Goal: Complete application form

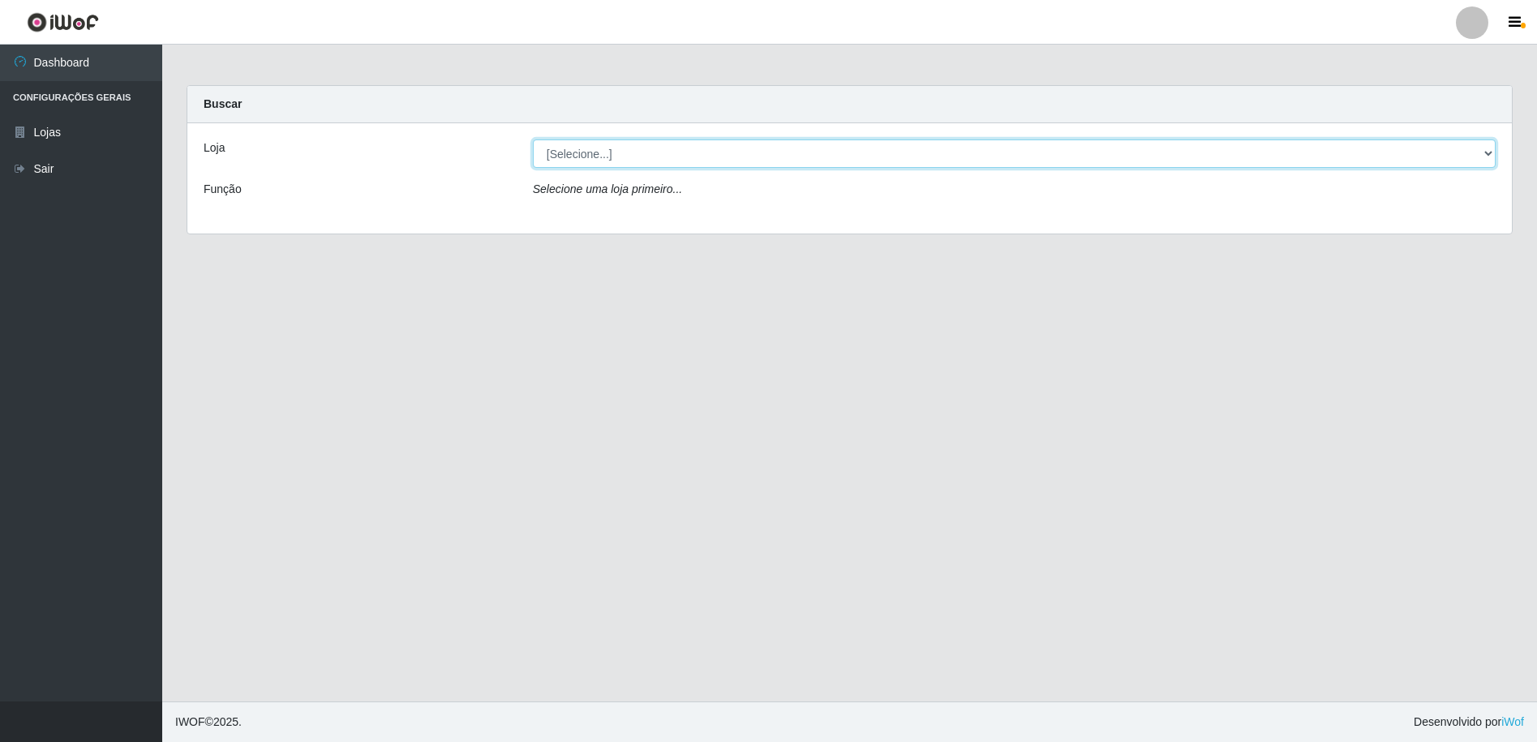
click at [636, 152] on select "[Selecione...] Extrabom - Loja 16 [GEOGRAPHIC_DATA]" at bounding box center [1014, 154] width 963 height 28
select select "450"
click at [533, 140] on select "[Selecione...] Extrabom - Loja 16 [GEOGRAPHIC_DATA]" at bounding box center [1014, 154] width 963 height 28
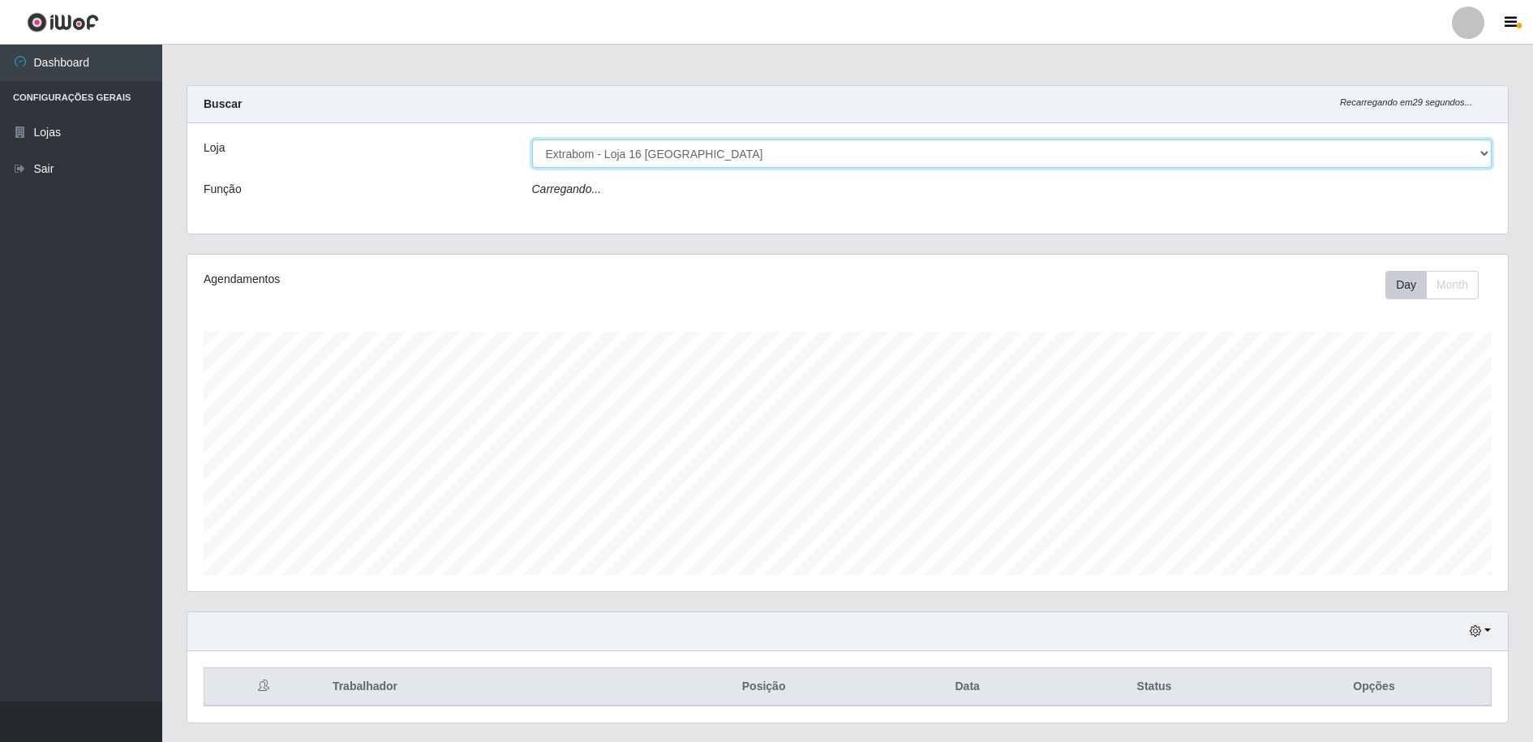
scroll to position [337, 1321]
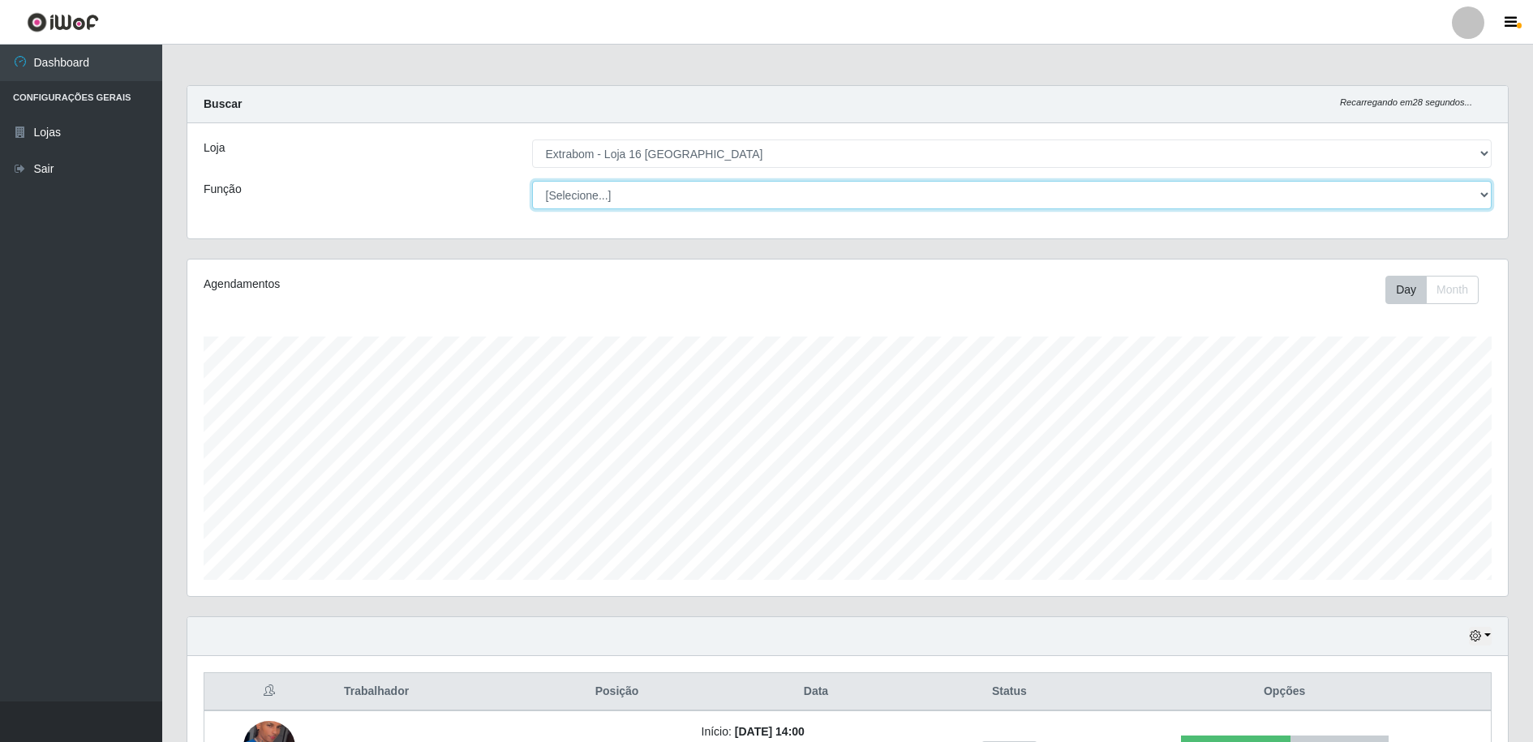
click at [625, 191] on select "[Selecione...] Repositor Repositor + Repositor ++" at bounding box center [1012, 195] width 960 height 28
click at [532, 181] on select "[Selecione...] Repositor Repositor + Repositor ++" at bounding box center [1012, 195] width 960 height 28
click at [608, 195] on select "[Selecione...] Repositor Repositor + Repositor ++" at bounding box center [1012, 195] width 960 height 28
click at [532, 181] on select "[Selecione...] Repositor Repositor + Repositor ++" at bounding box center [1012, 195] width 960 height 28
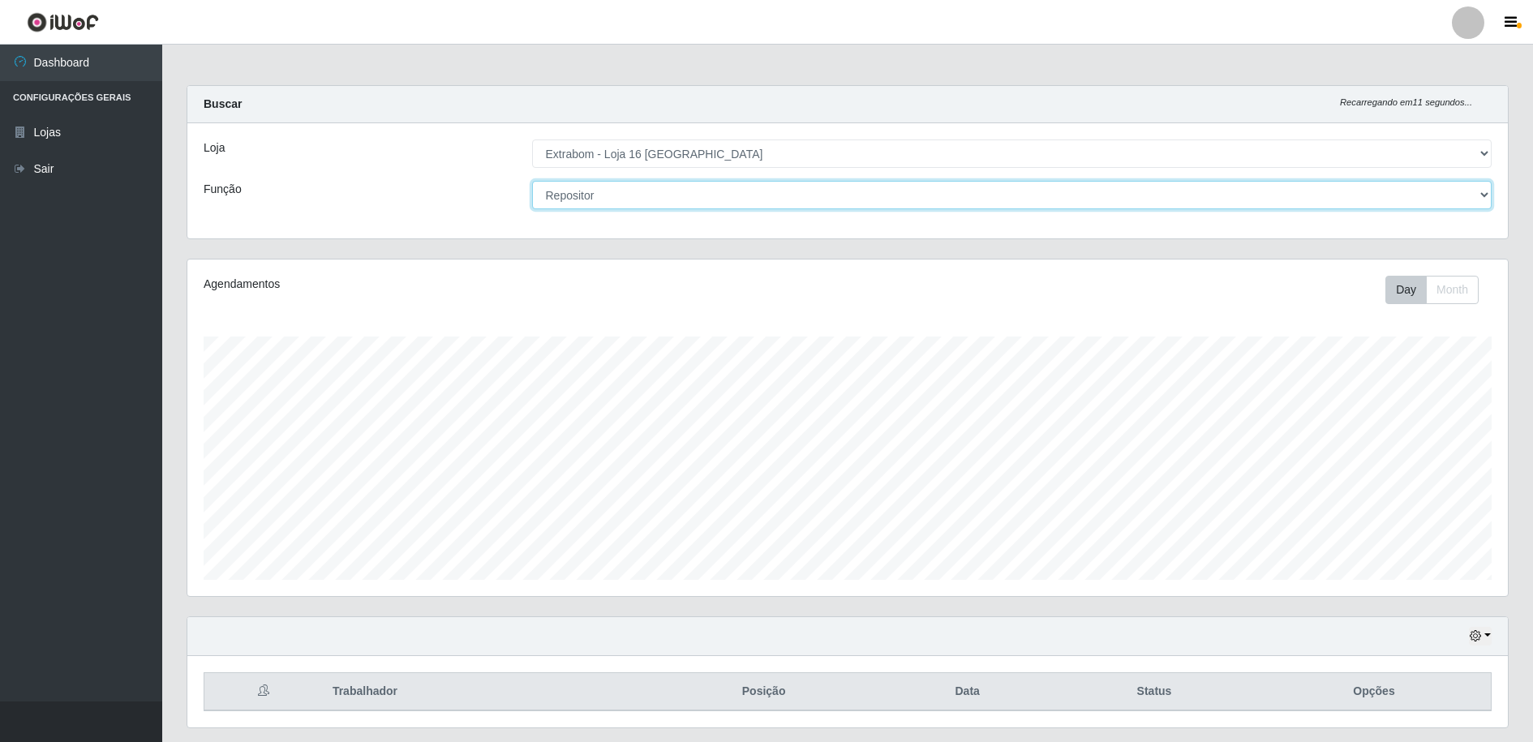
scroll to position [46, 0]
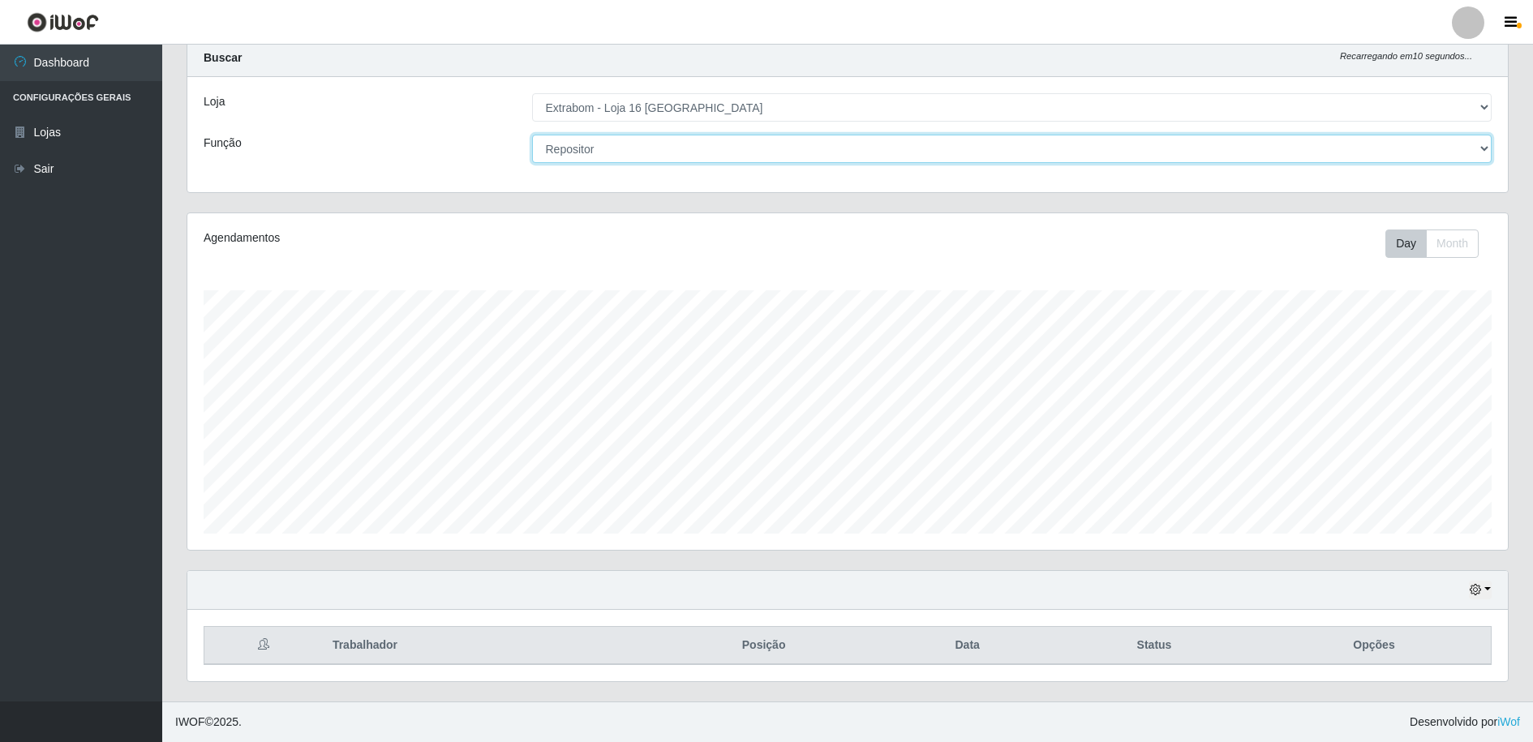
click at [624, 144] on select "[Selecione...] Repositor Repositor + Repositor ++" at bounding box center [1012, 149] width 960 height 28
select select "82"
click at [532, 135] on select "[Selecione...] Repositor Repositor + Repositor ++" at bounding box center [1012, 149] width 960 height 28
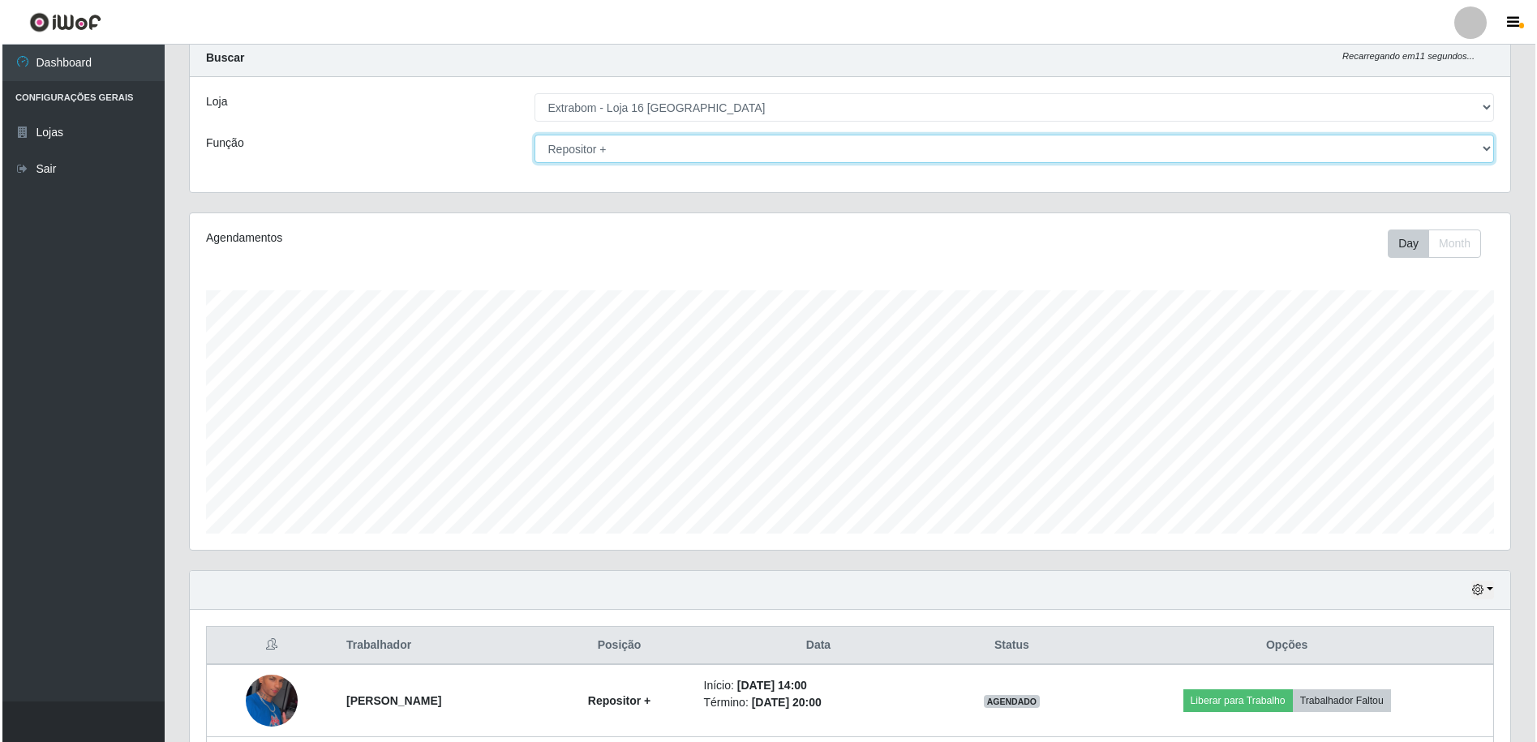
scroll to position [263, 0]
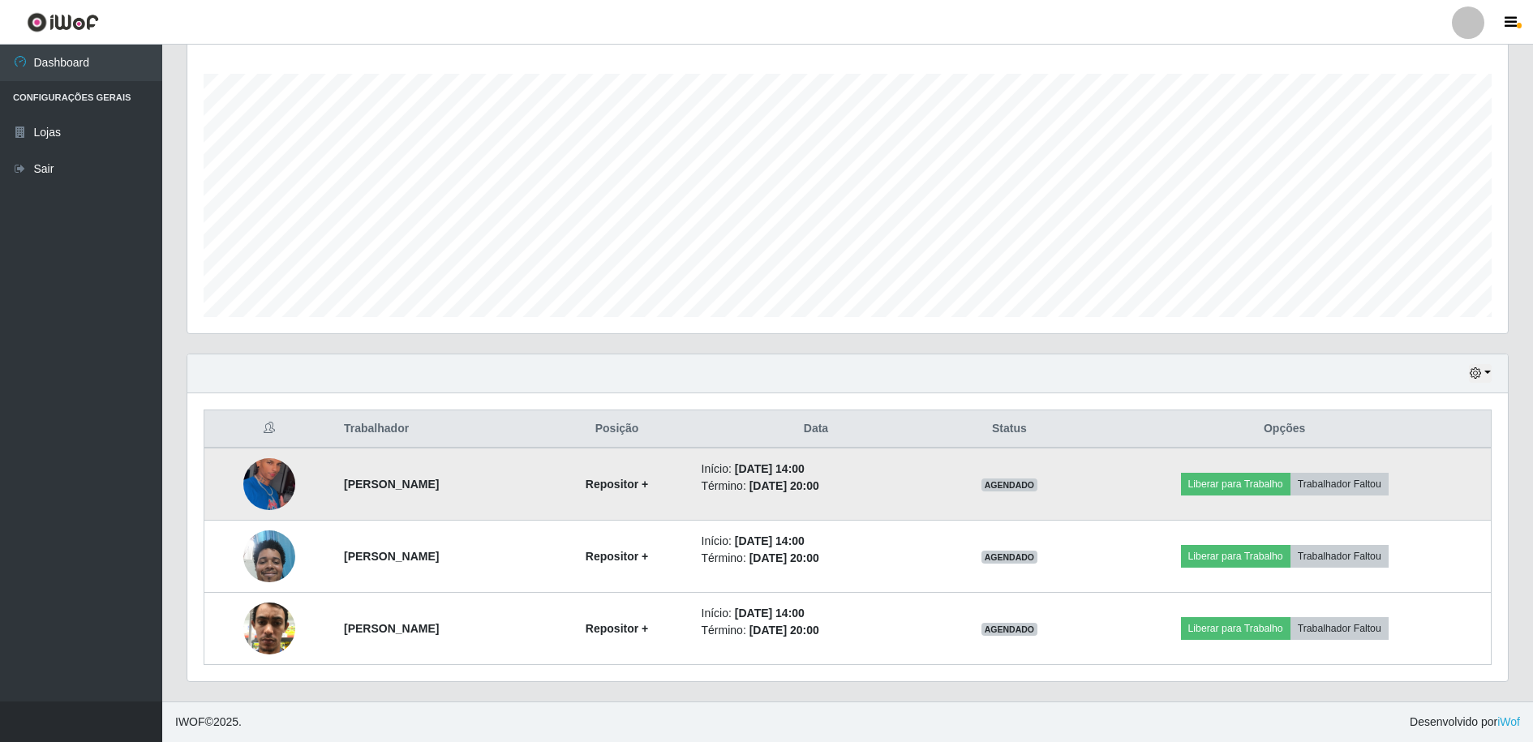
click at [259, 485] on img at bounding box center [269, 484] width 52 height 88
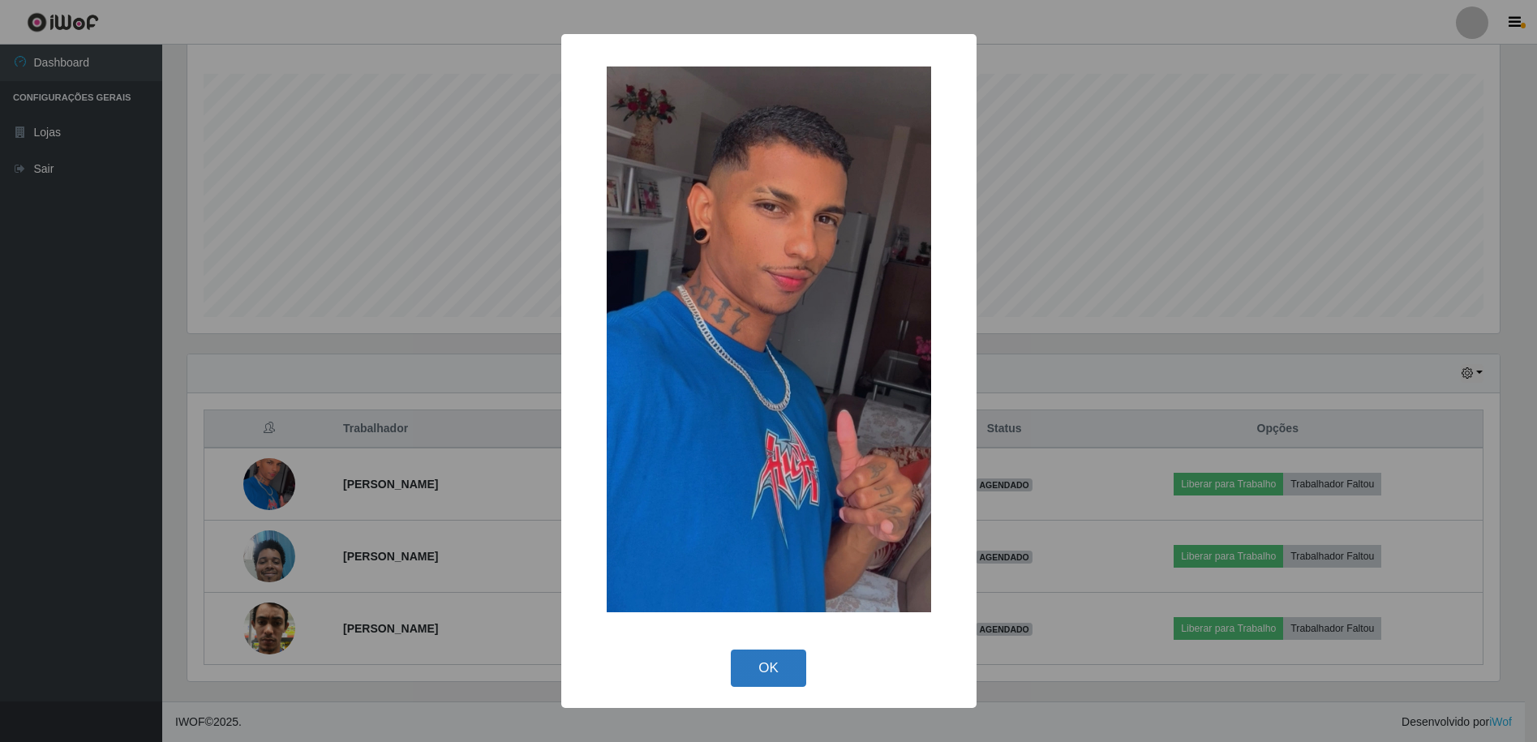
click at [778, 673] on button "OK" at bounding box center [768, 669] width 75 height 38
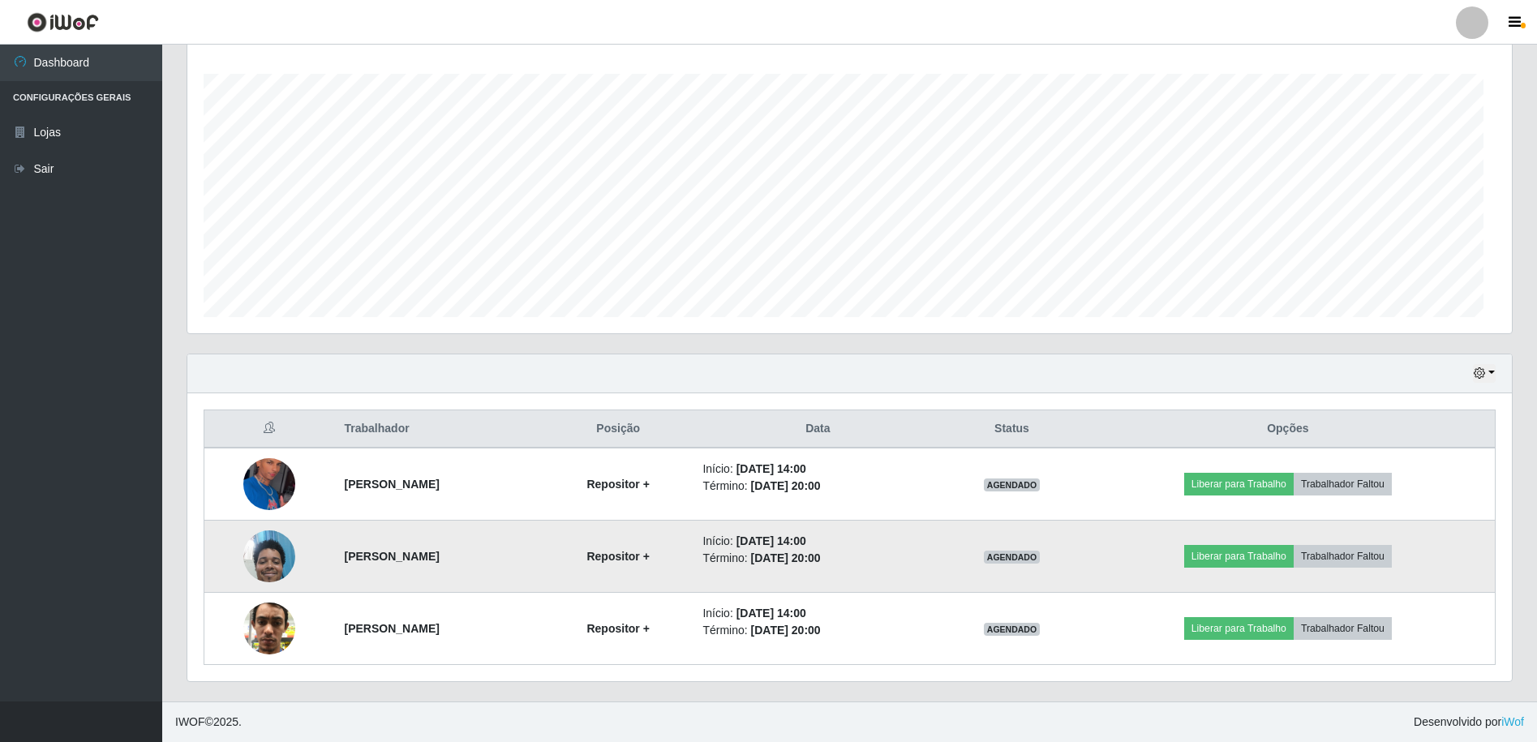
scroll to position [337, 1321]
click at [272, 555] on img at bounding box center [269, 556] width 52 height 69
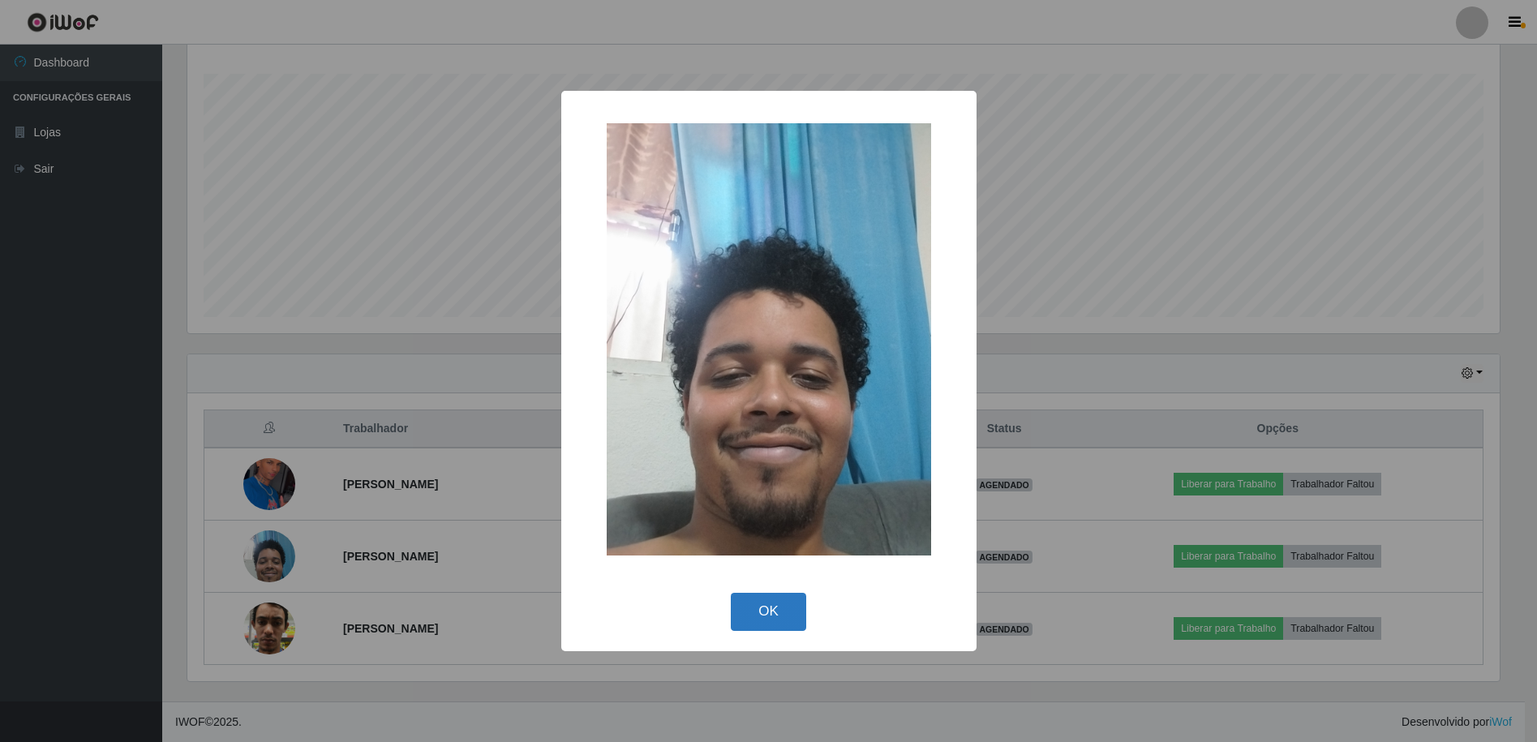
click at [768, 618] on button "OK" at bounding box center [768, 612] width 75 height 38
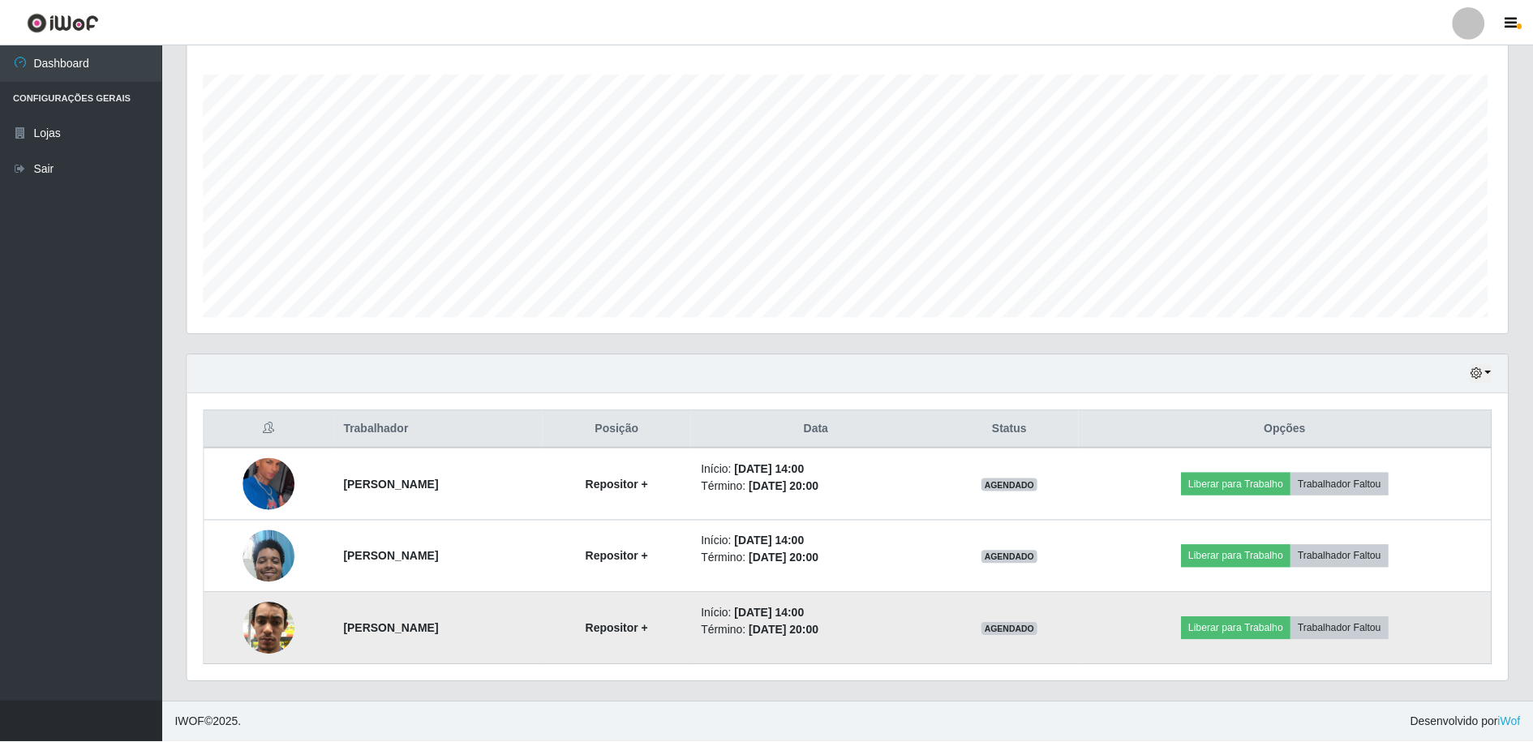
scroll to position [337, 1321]
click at [260, 633] on img at bounding box center [269, 628] width 52 height 69
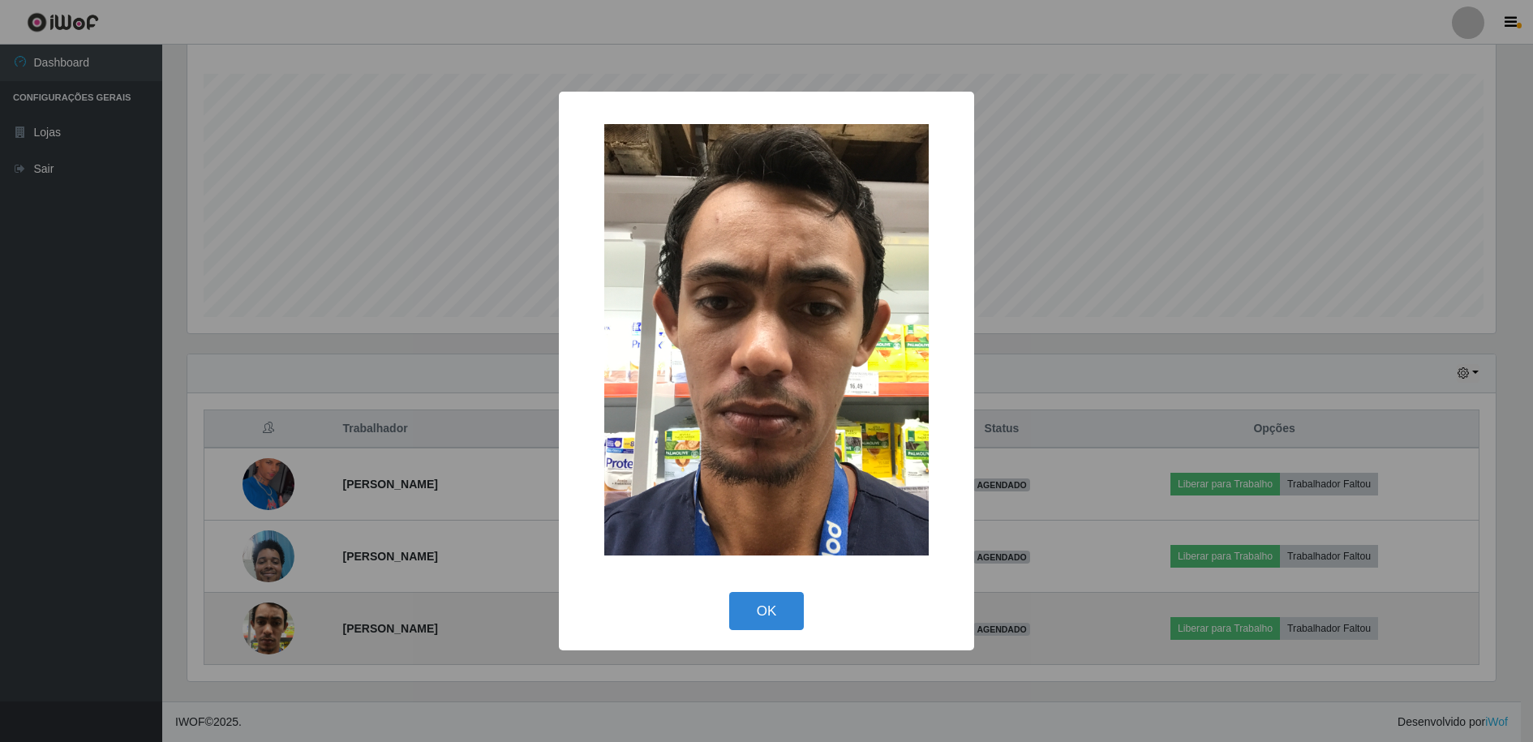
scroll to position [337, 1312]
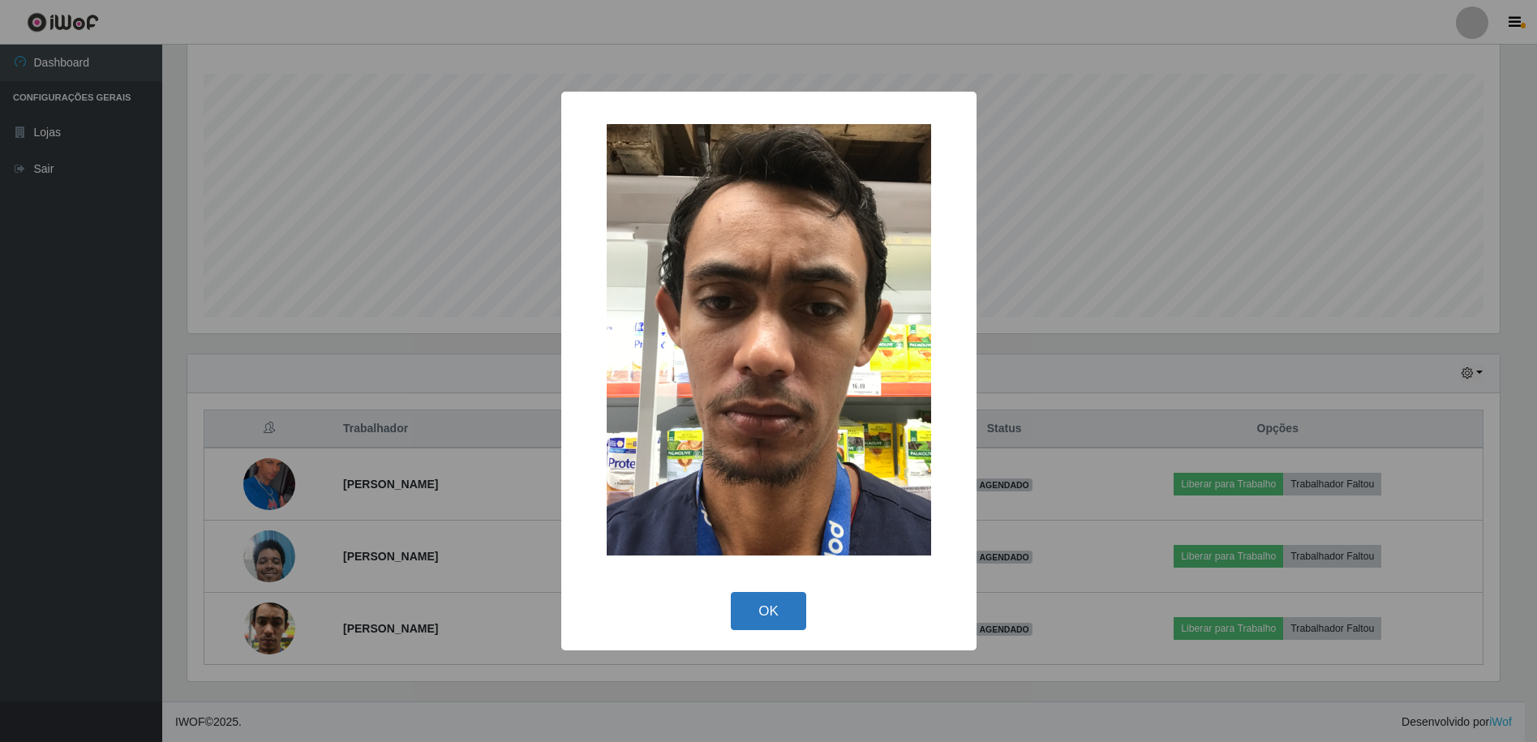
click at [780, 613] on button "OK" at bounding box center [768, 611] width 75 height 38
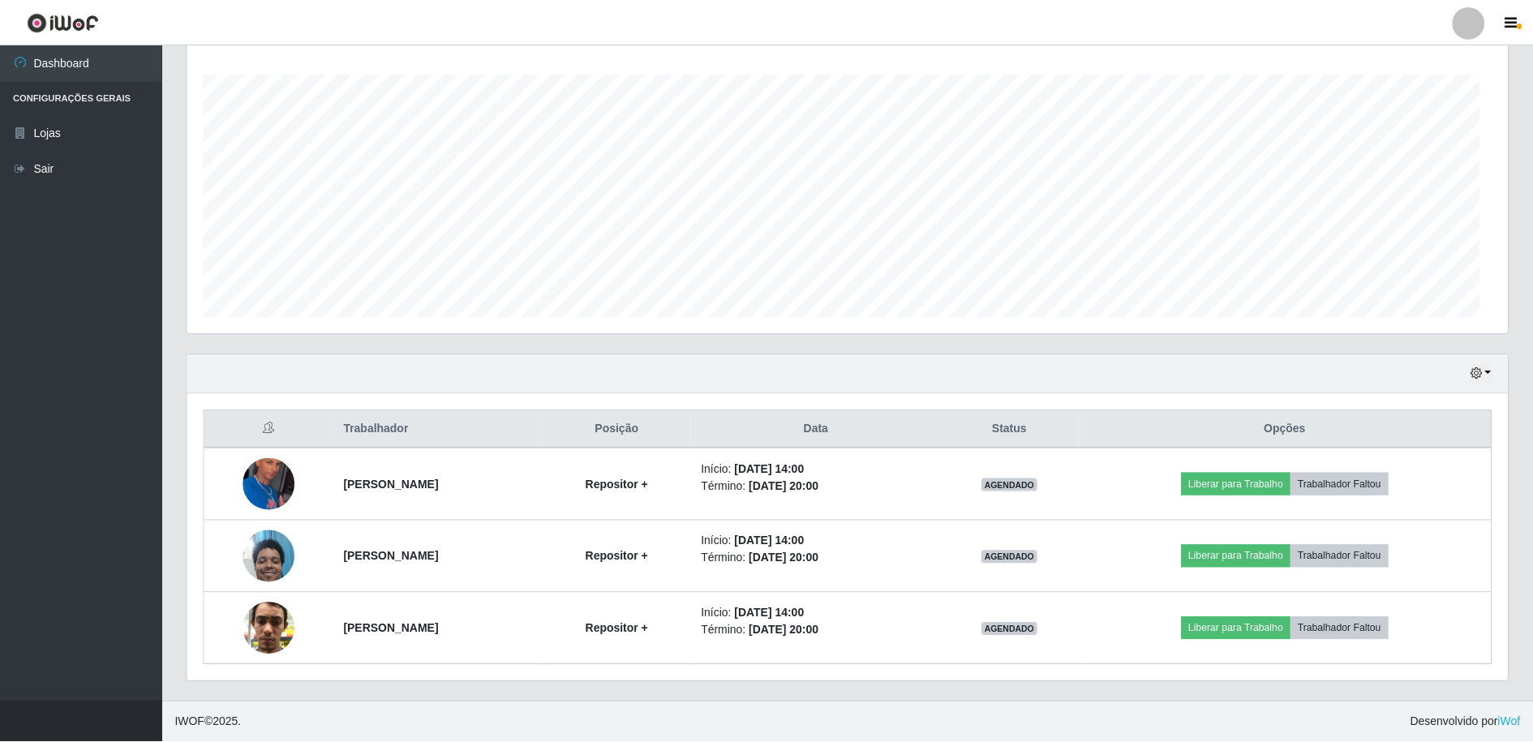
scroll to position [337, 1321]
click at [1517, 26] on span "button" at bounding box center [1519, 26] width 5 height 6
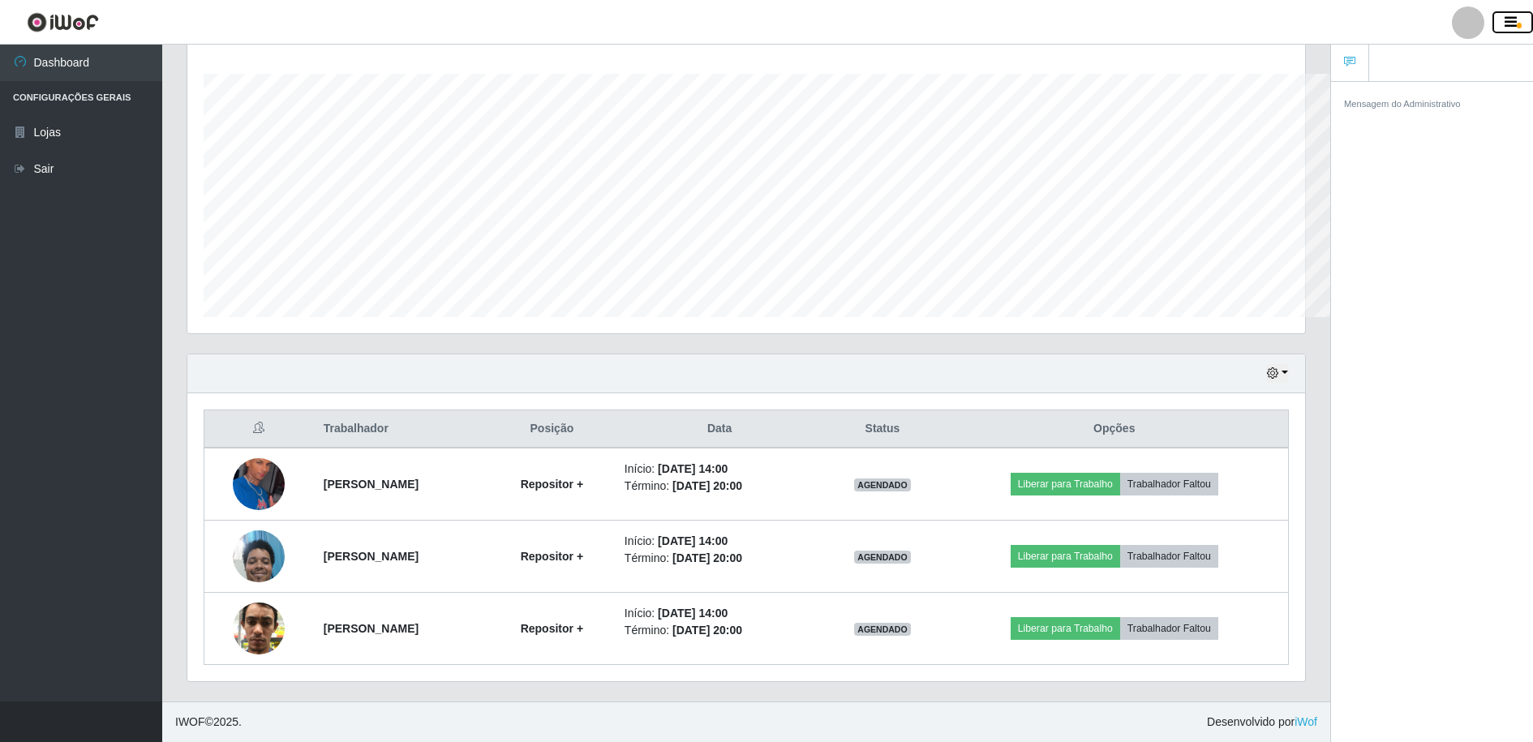
scroll to position [810822, 810041]
click at [1520, 24] on span "button" at bounding box center [1519, 26] width 5 height 6
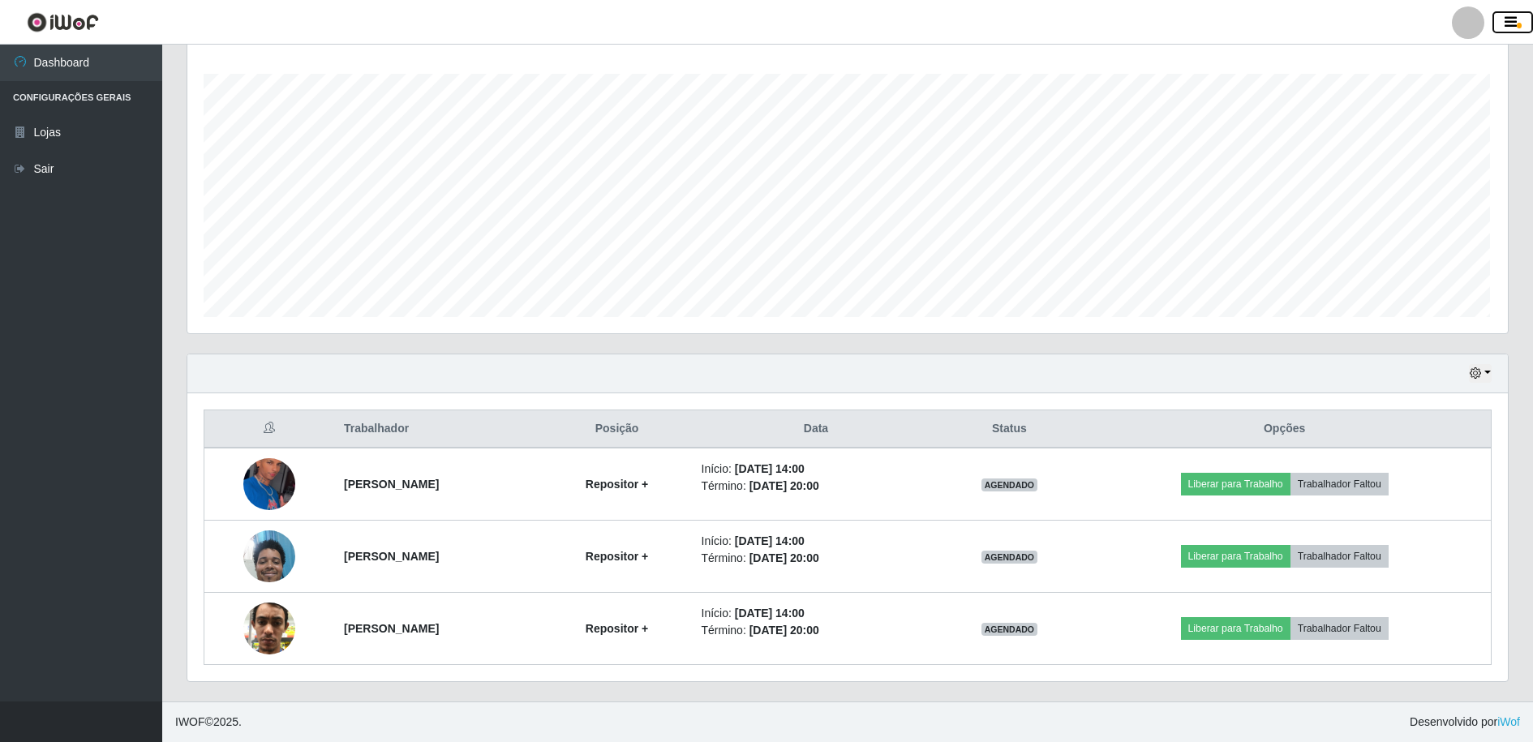
scroll to position [337, 1321]
